Goal: Navigation & Orientation: Find specific page/section

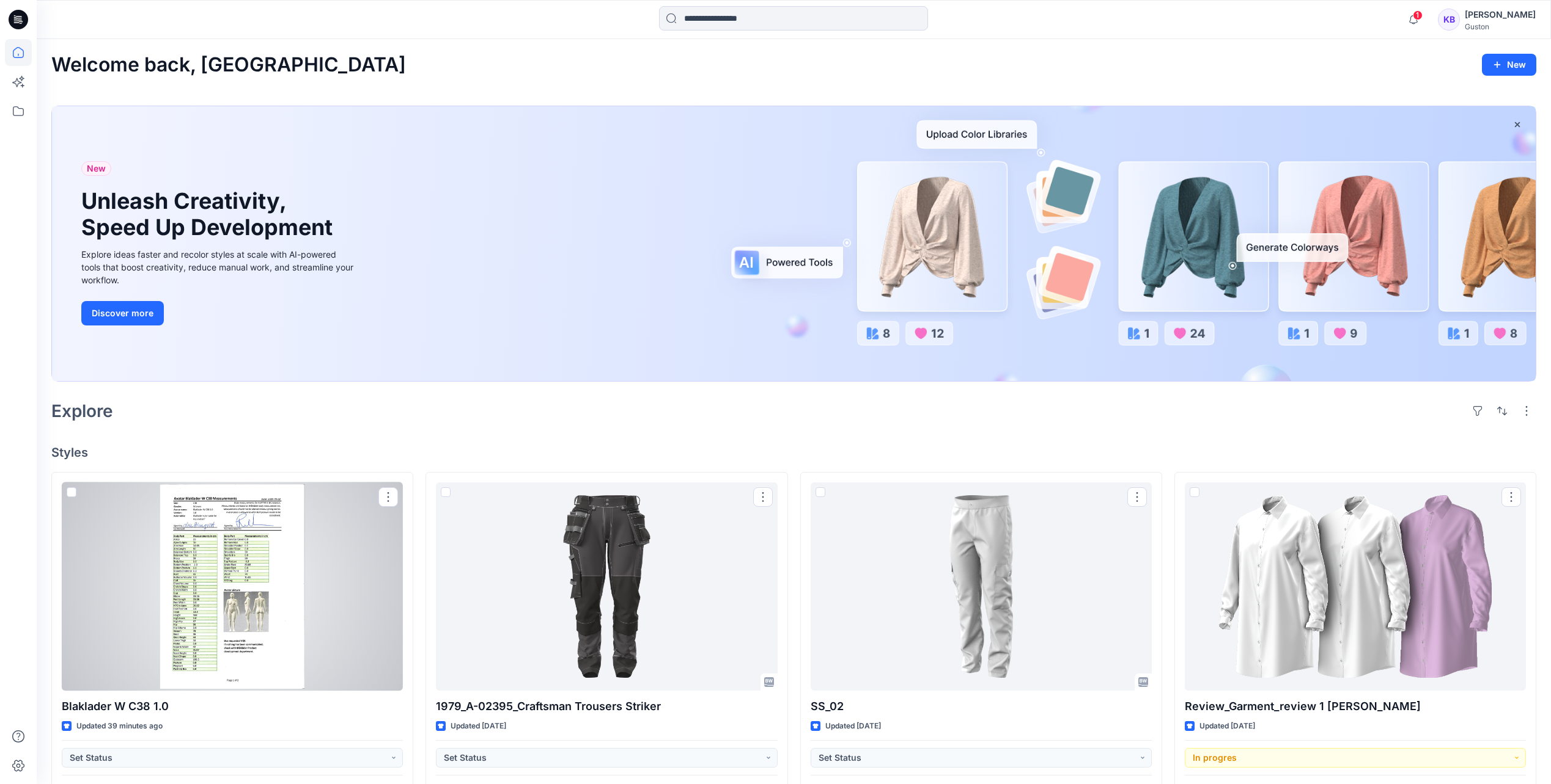
click at [238, 590] on div at bounding box center [232, 586] width 341 height 208
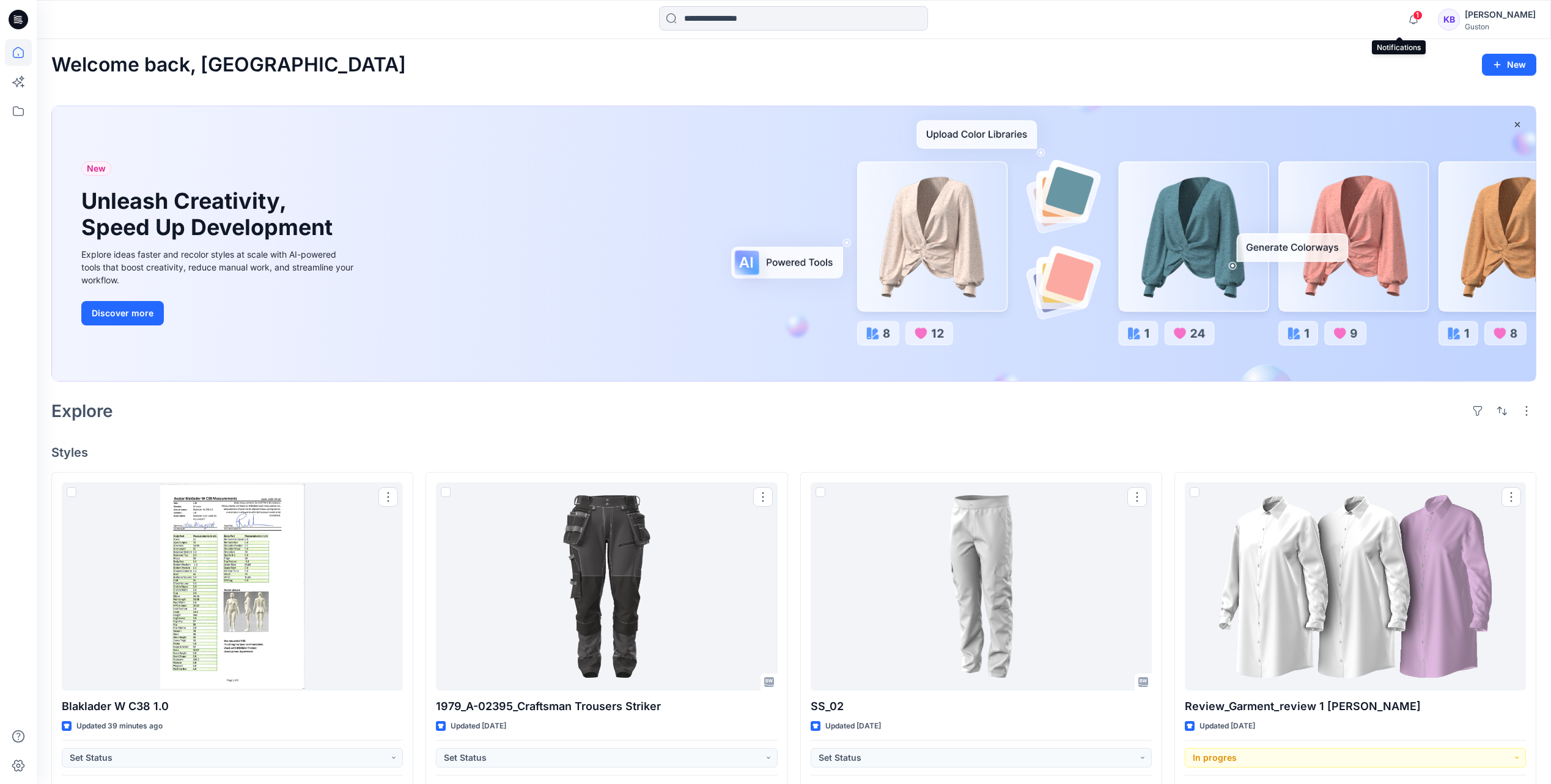
click at [1401, 11] on icon "button" at bounding box center [1413, 20] width 23 height 25
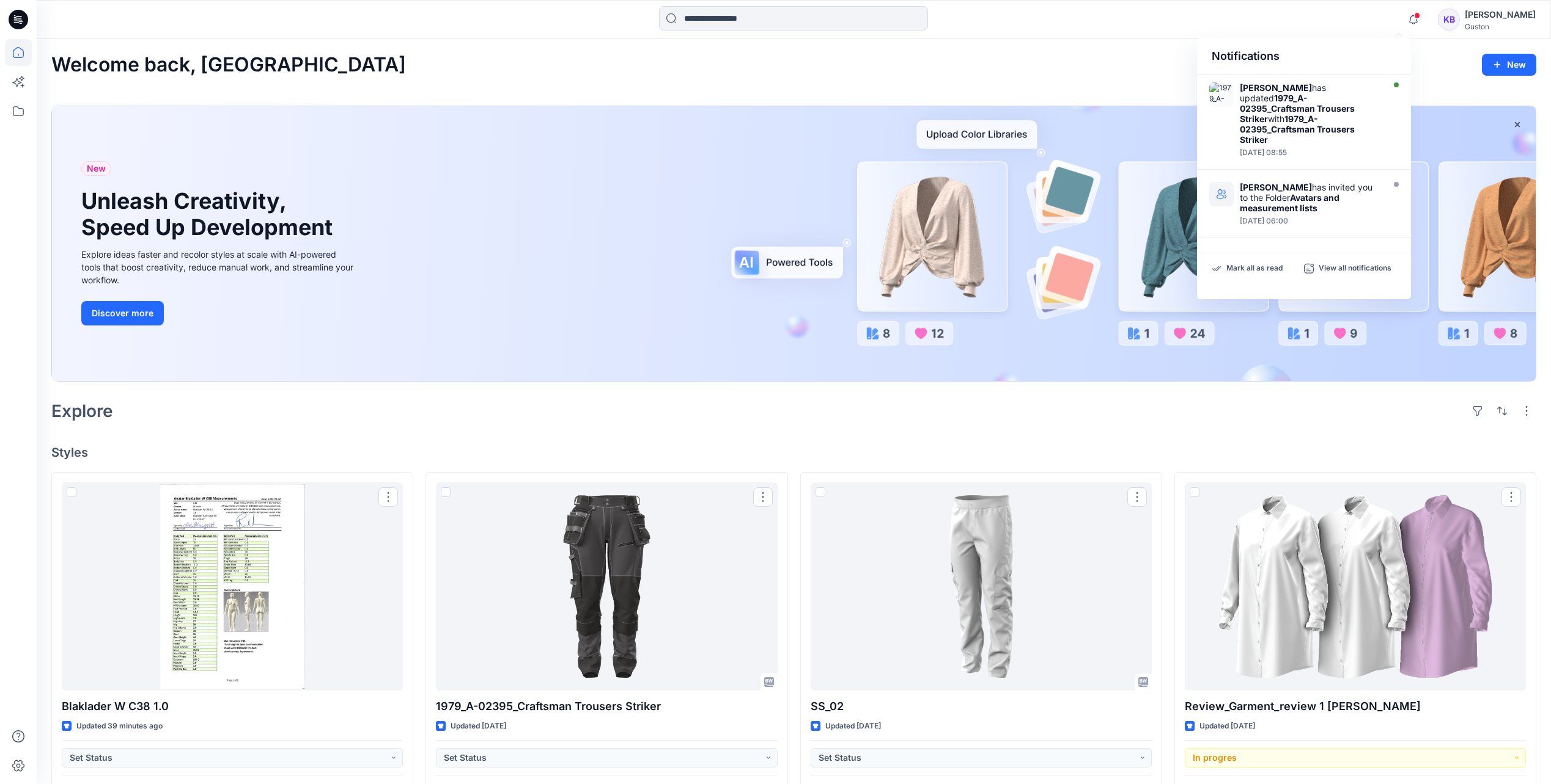
click at [1284, 112] on strong "1979_A-02395_Craftsman Trousers Striker" at bounding box center [1297, 109] width 115 height 31
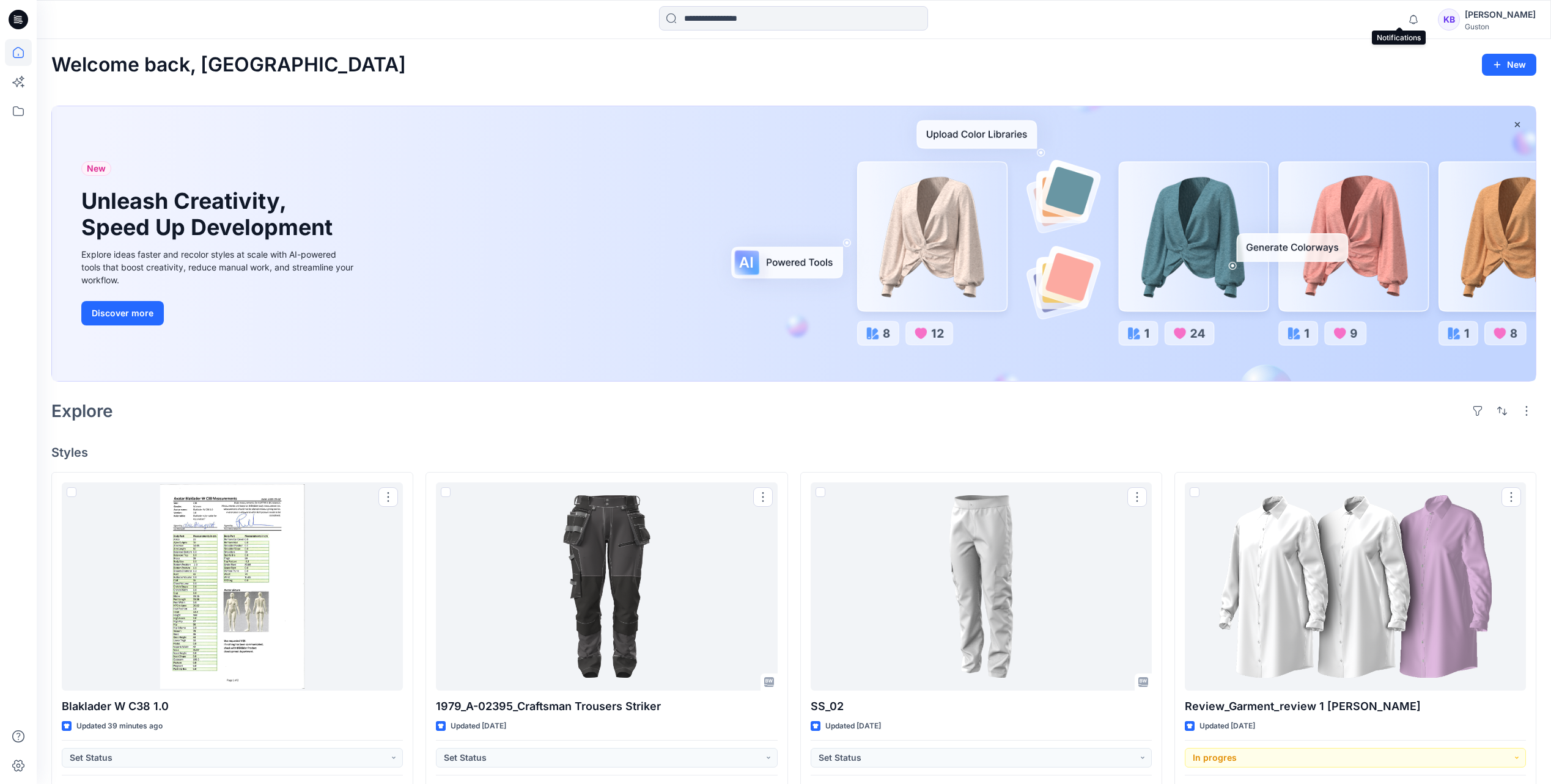
click at [1403, 16] on icon "button" at bounding box center [1413, 20] width 23 height 25
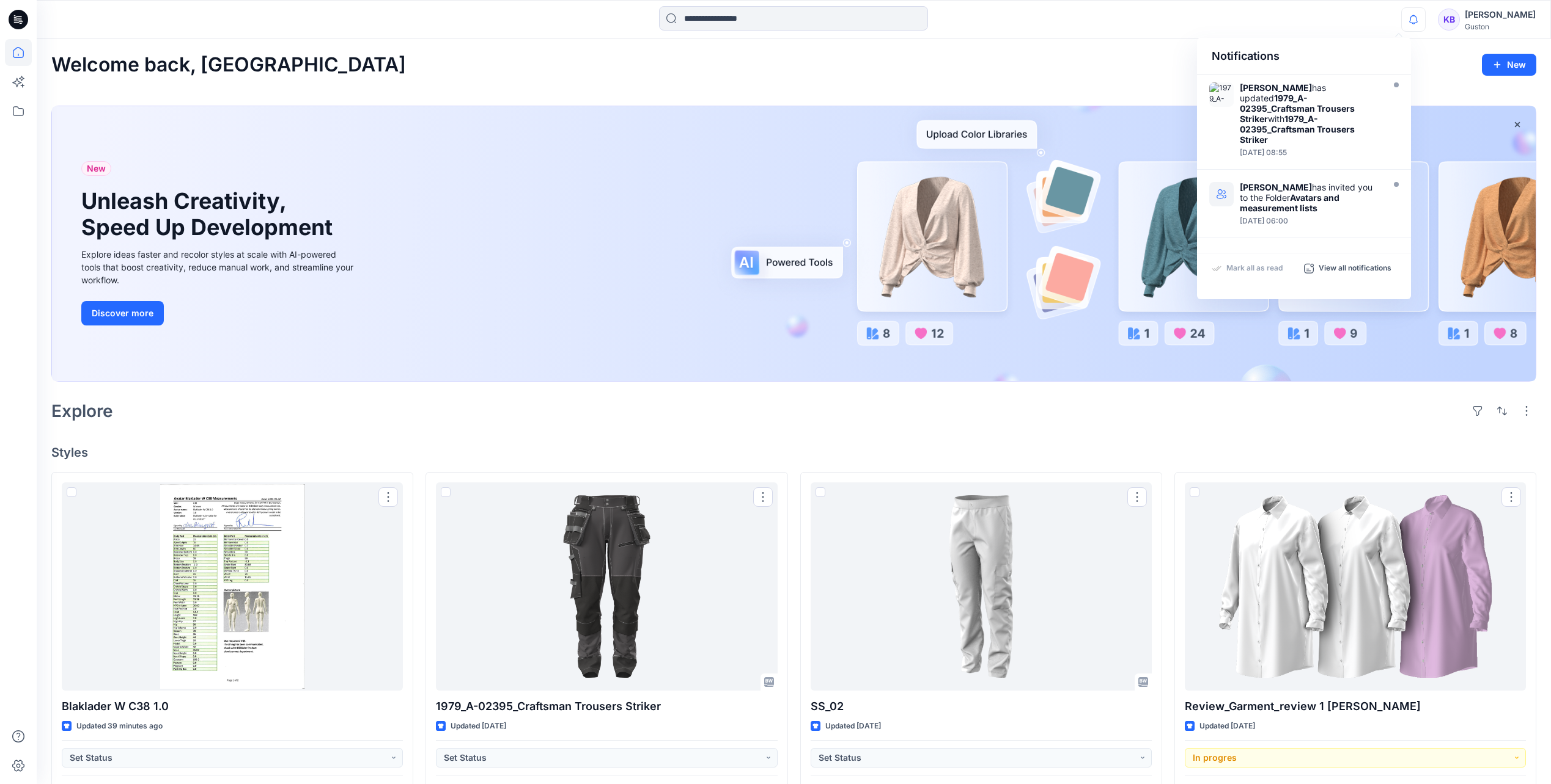
click at [1344, 265] on p "View all notifications" at bounding box center [1355, 268] width 73 height 11
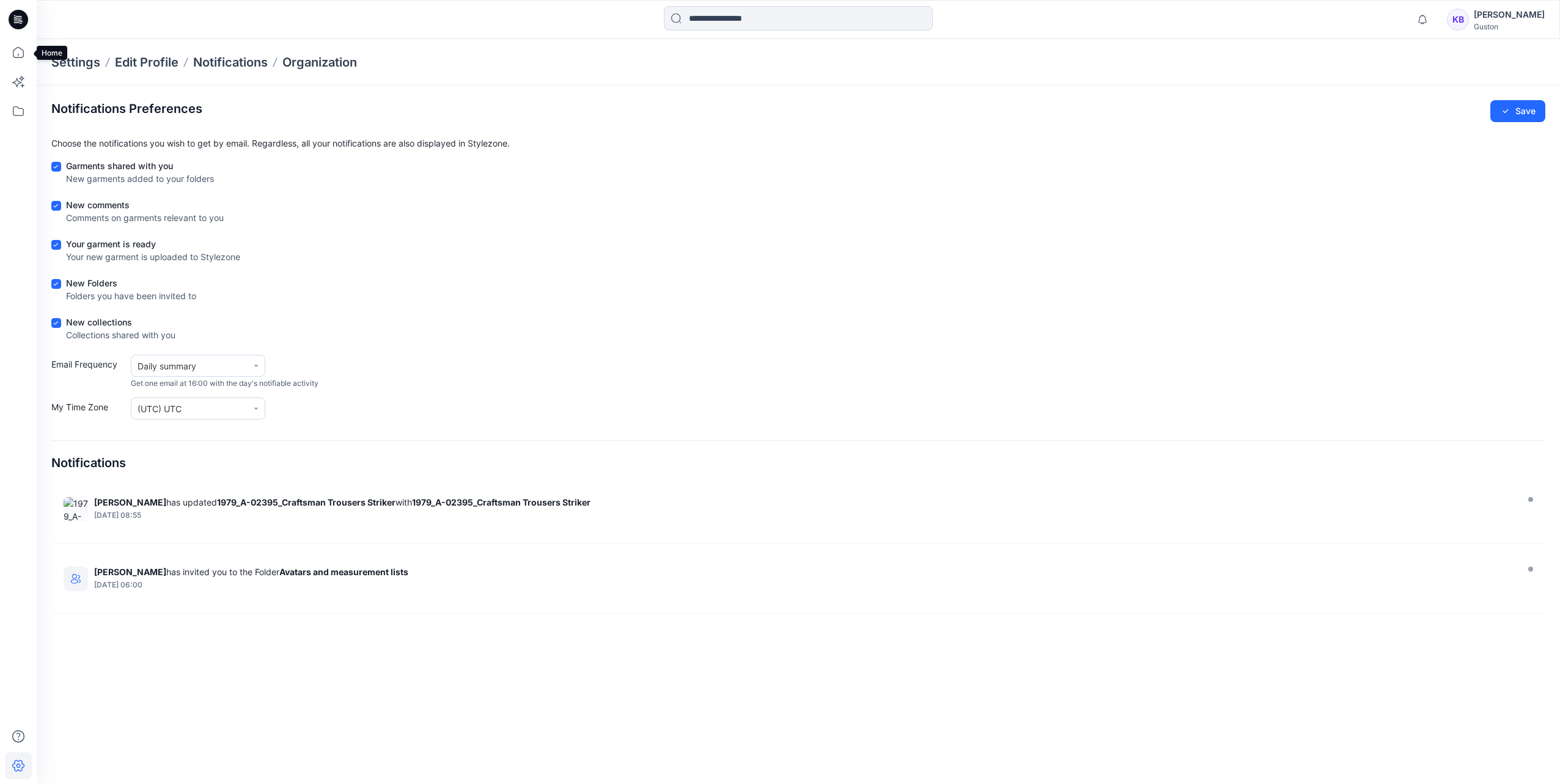
click at [17, 55] on icon at bounding box center [18, 52] width 27 height 27
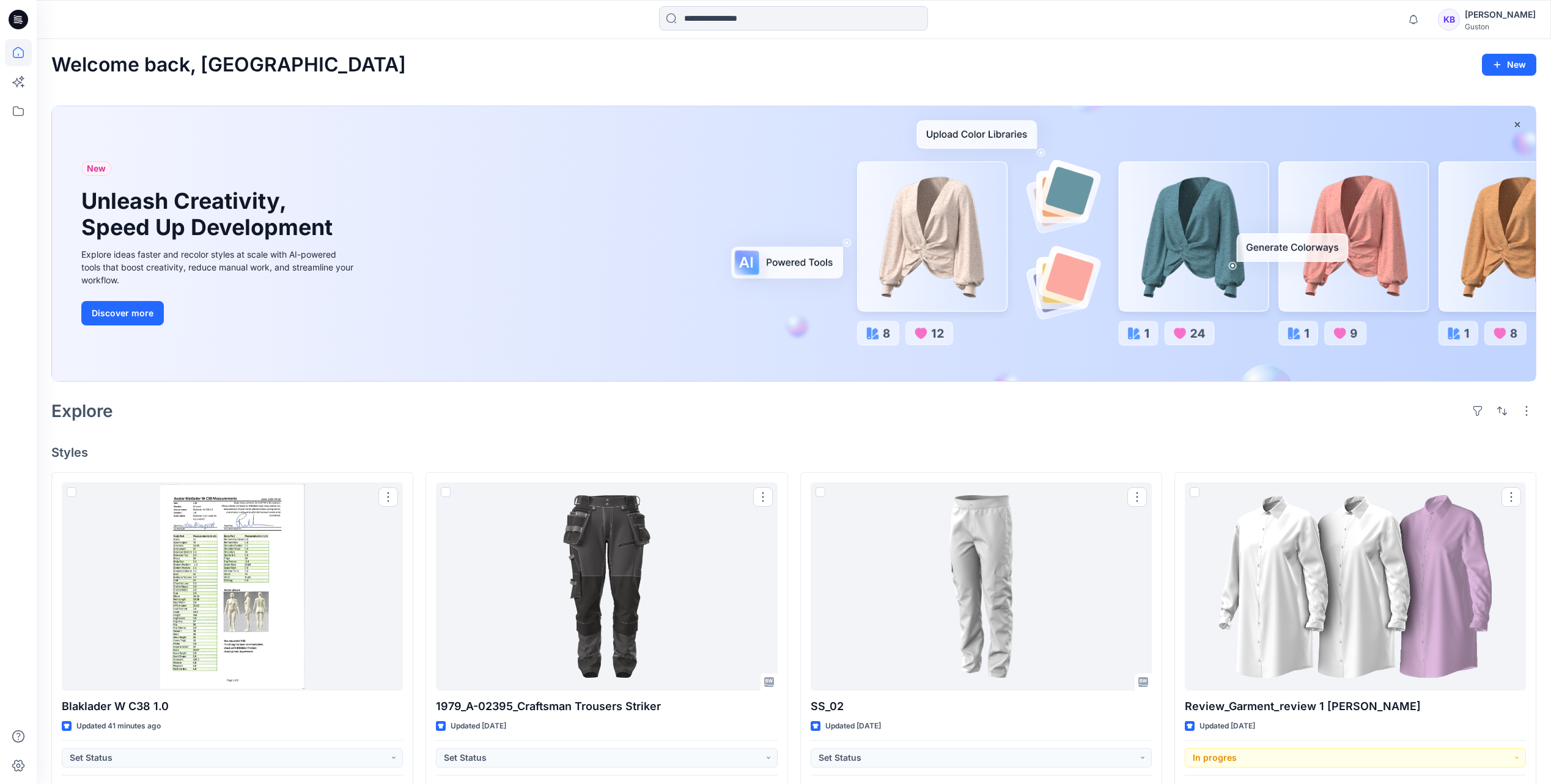
click at [769, 16] on input at bounding box center [793, 18] width 269 height 25
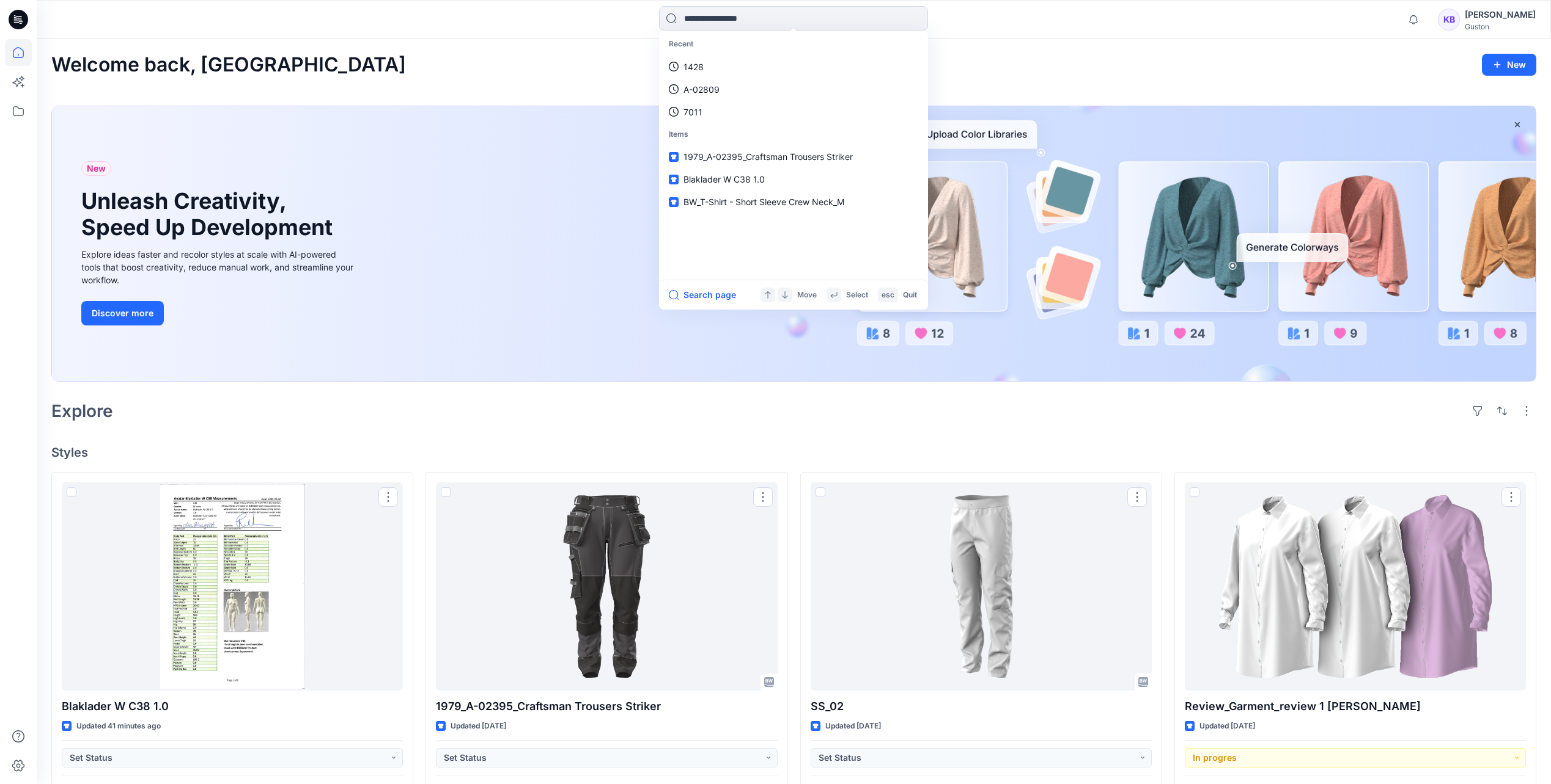
click at [724, 18] on input at bounding box center [793, 18] width 269 height 25
type input "****"
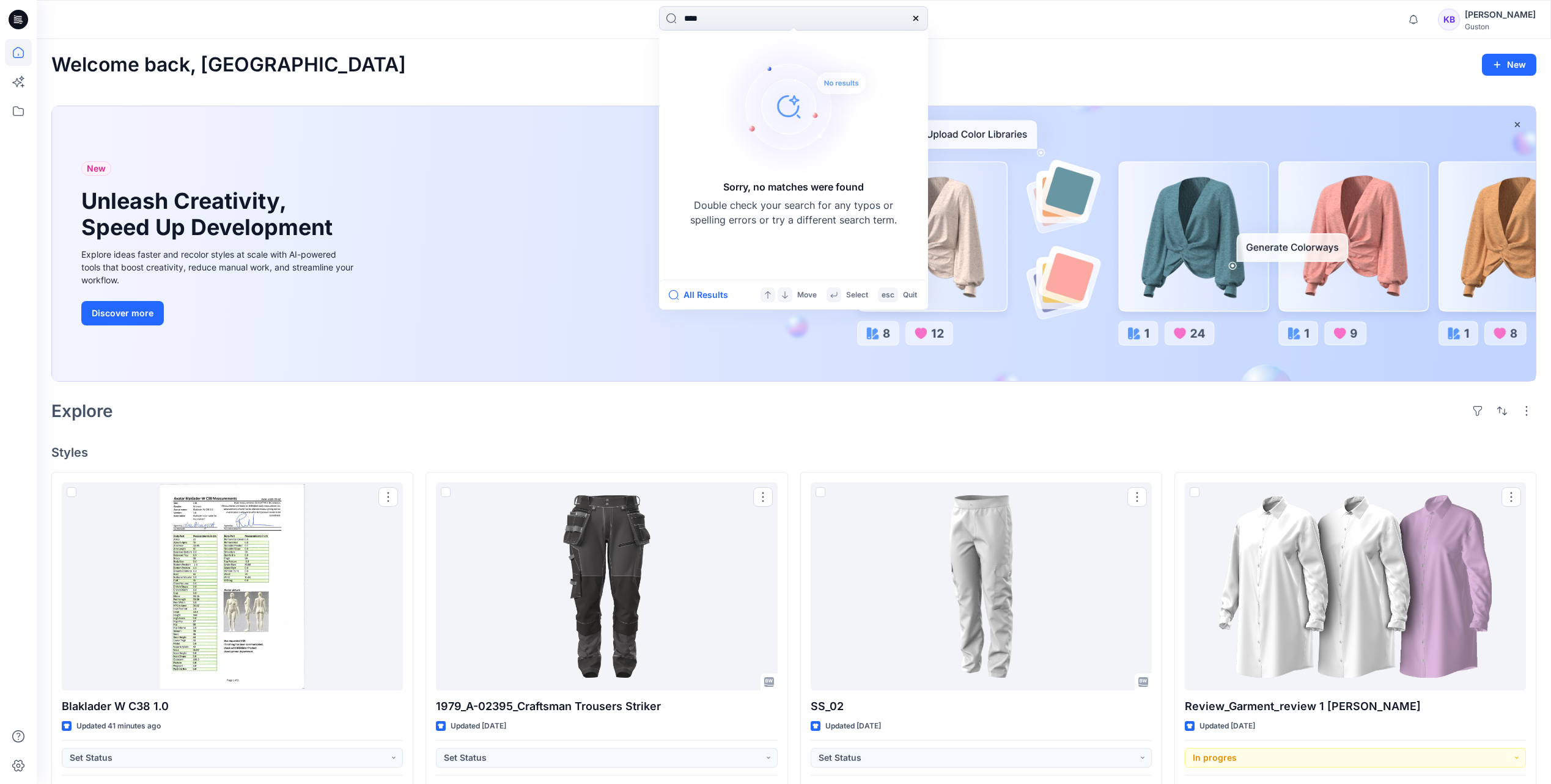
drag, startPoint x: 730, startPoint y: 23, endPoint x: 594, endPoint y: -22, distance: 143.3
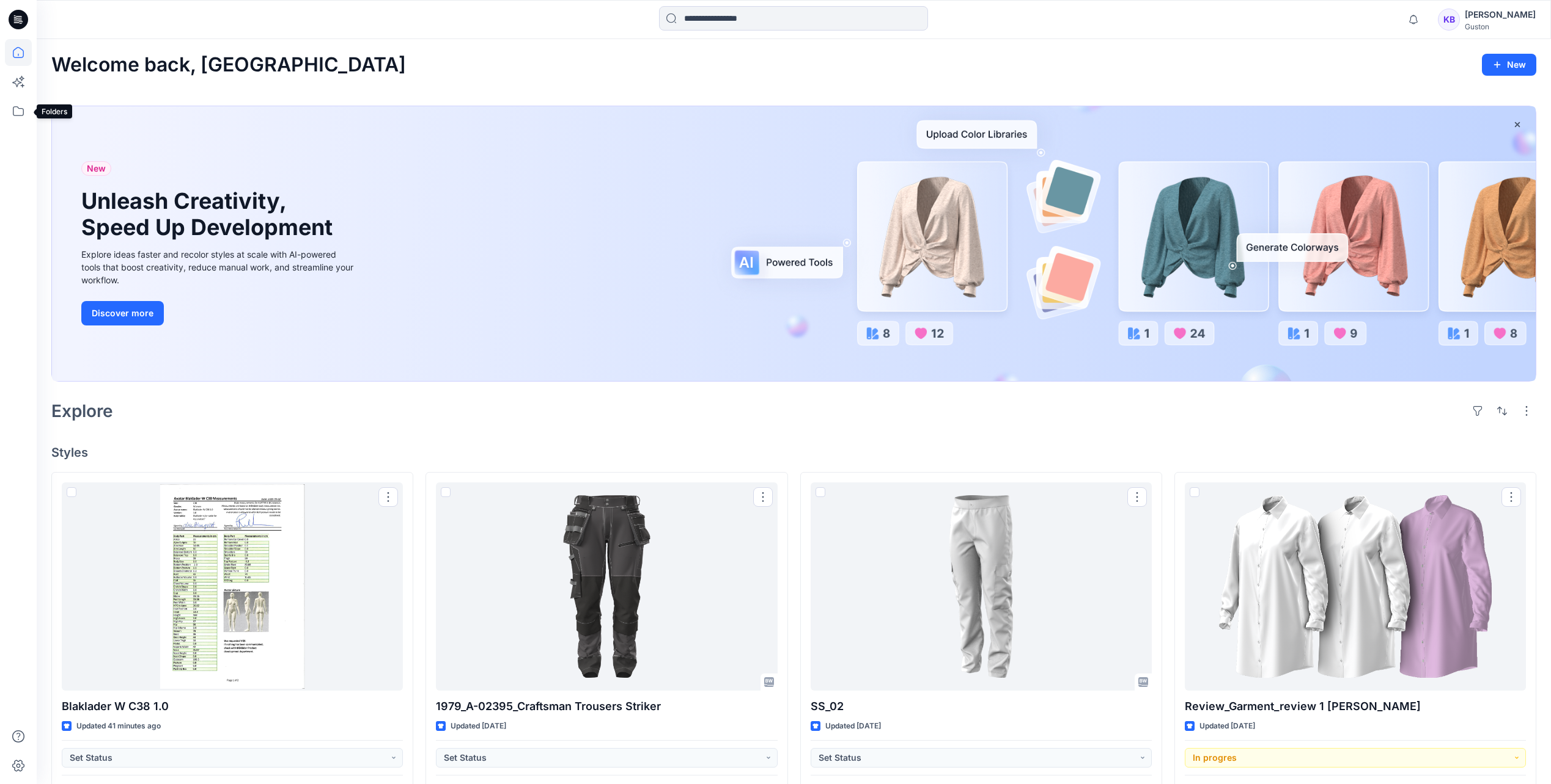
click at [18, 114] on icon at bounding box center [18, 111] width 27 height 27
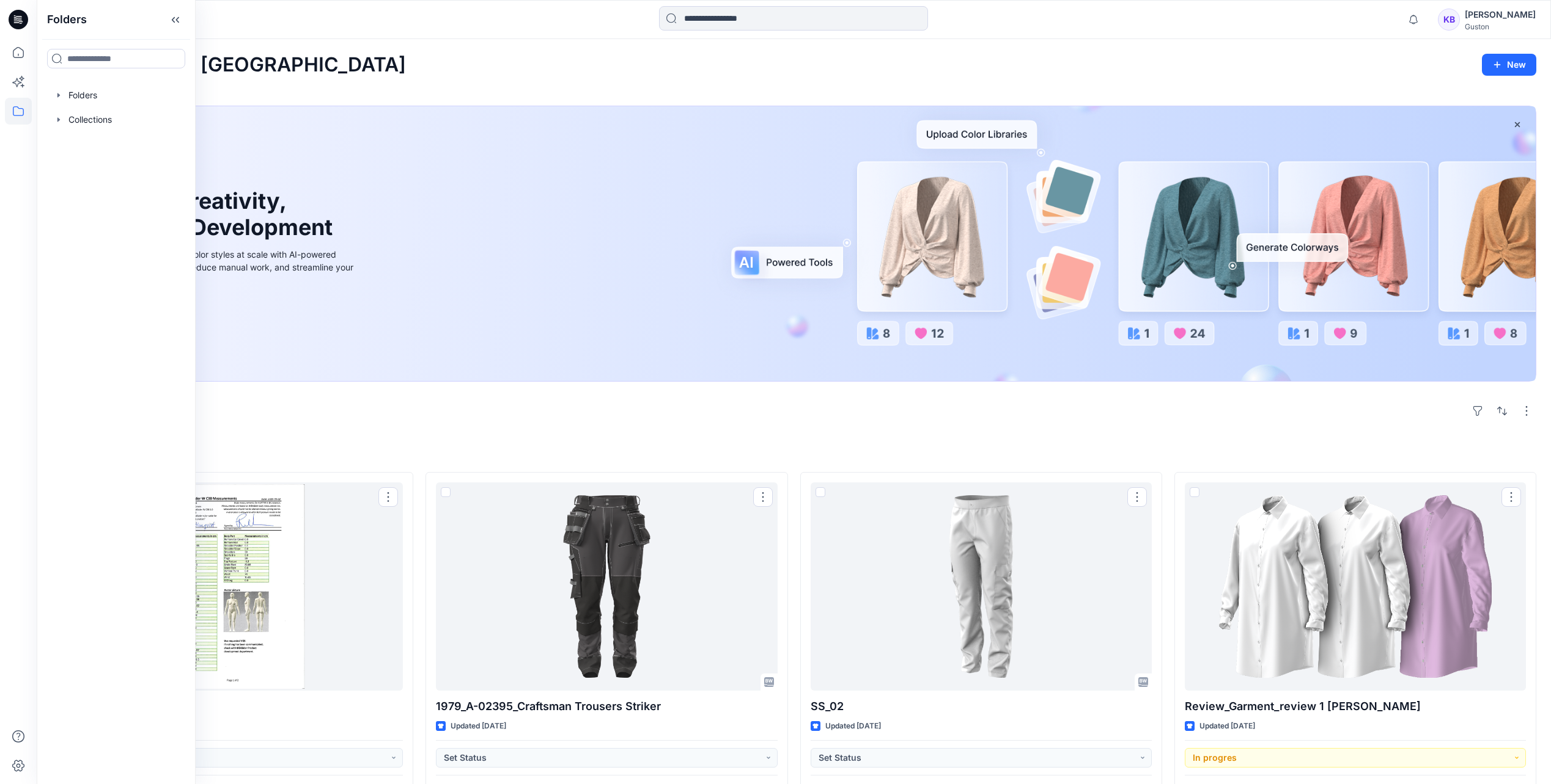
click at [97, 125] on div at bounding box center [116, 120] width 139 height 25
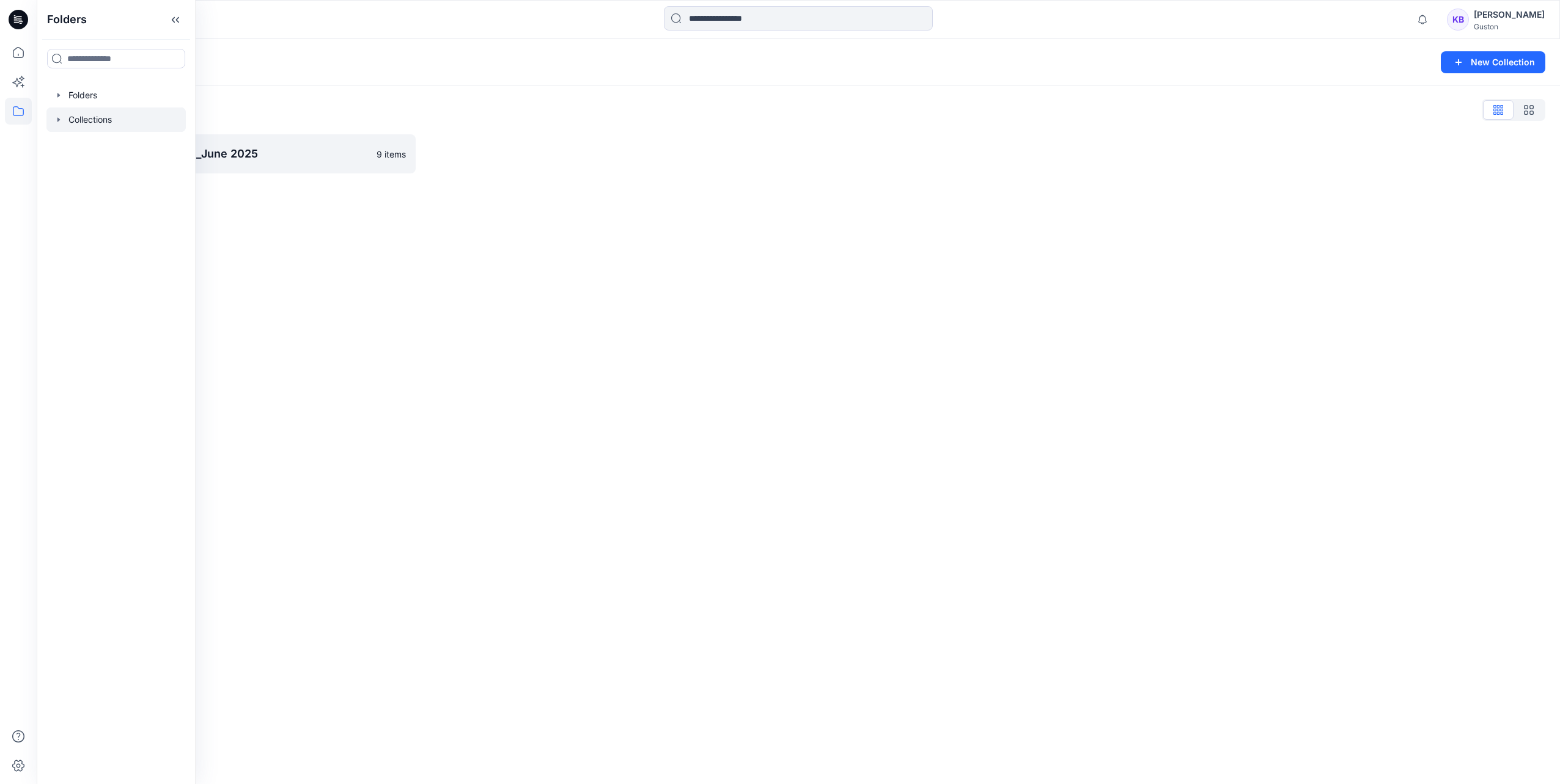
click at [618, 277] on div "Collections New Collection Collections List SZ Training Collection_June 2025 9 …" at bounding box center [798, 412] width 1523 height 746
click at [21, 120] on icon at bounding box center [18, 111] width 27 height 27
click at [88, 98] on div at bounding box center [116, 96] width 139 height 25
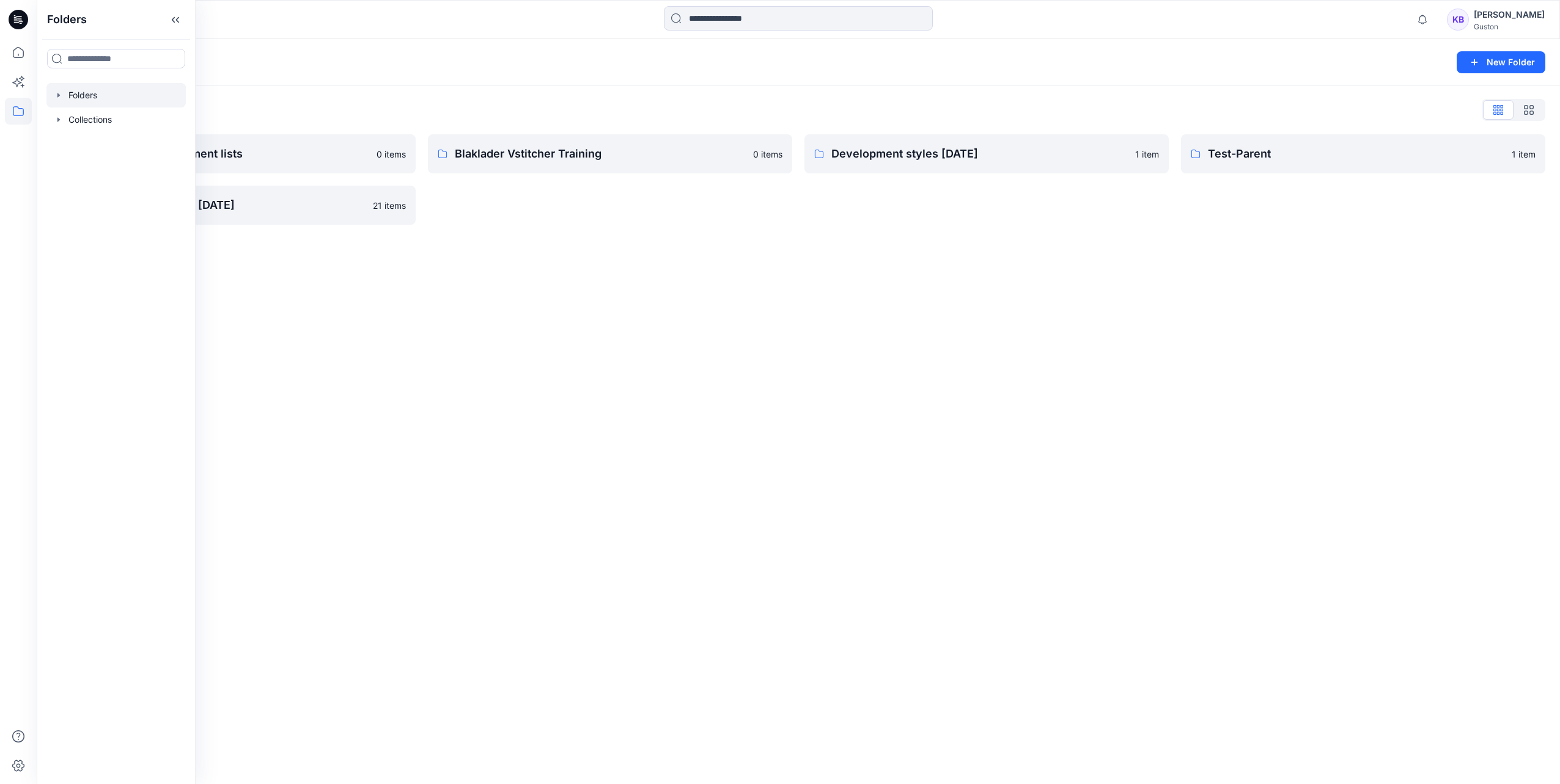
click at [608, 383] on div "Folders New Folder Folders List Avatars and measurement lists 0 items Training …" at bounding box center [798, 412] width 1523 height 746
click at [1097, 162] on p "Development styles [DATE]" at bounding box center [979, 154] width 296 height 17
click at [354, 212] on p "Training Folder May + [DATE]" at bounding box center [222, 205] width 287 height 17
click at [670, 159] on p "Blaklader Vstitcher Training" at bounding box center [600, 154] width 291 height 17
click at [1365, 159] on p "Test-Parent" at bounding box center [1362, 154] width 308 height 17
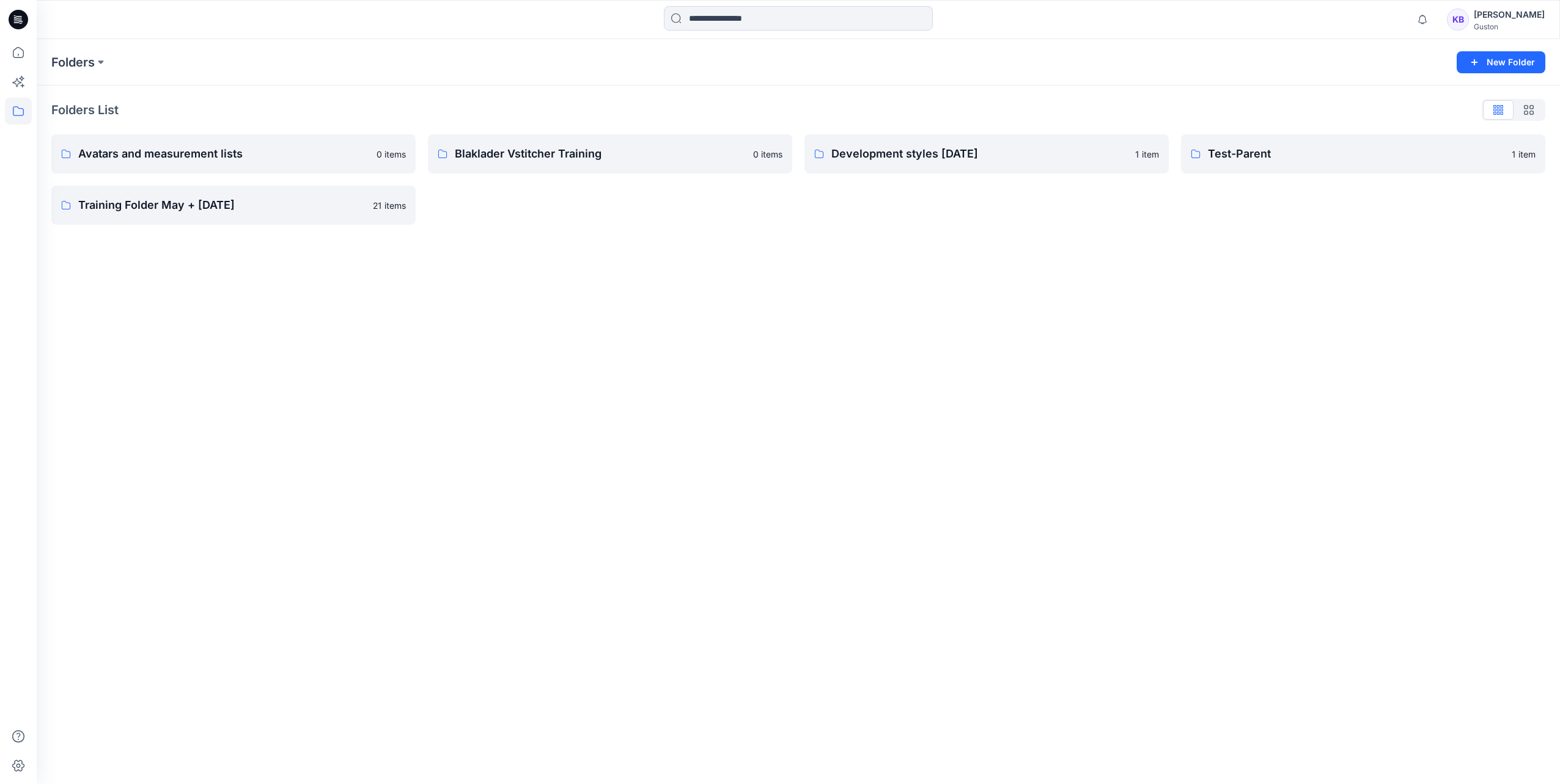
click at [1009, 154] on p "Development styles [DATE]" at bounding box center [979, 154] width 296 height 17
